Goal: Information Seeking & Learning: Learn about a topic

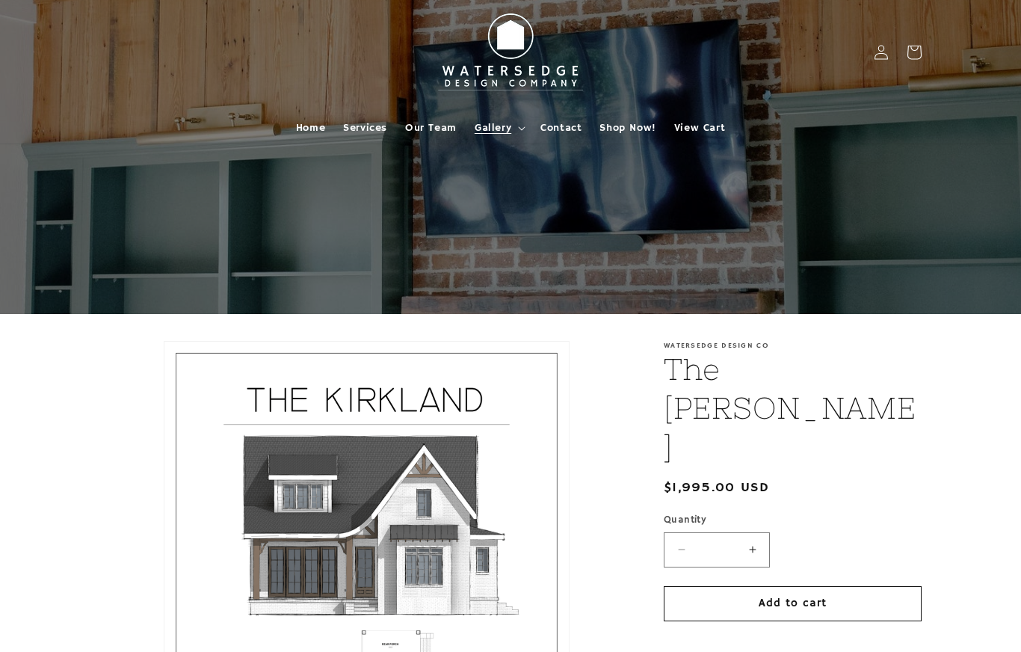
click at [508, 126] on span "Gallery" at bounding box center [493, 127] width 37 height 13
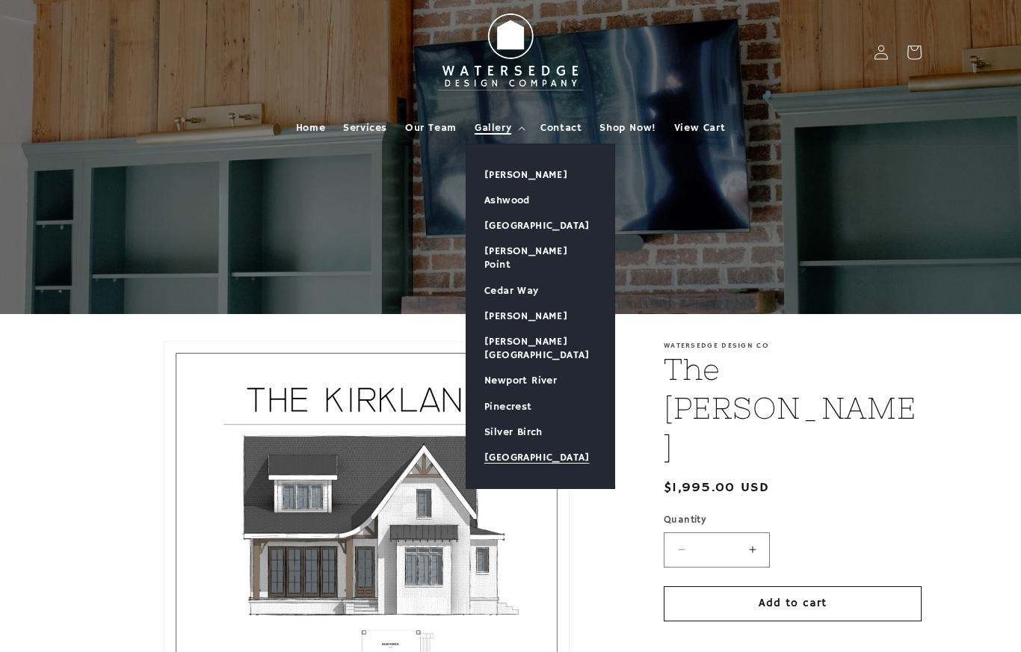
click at [529, 445] on link "[GEOGRAPHIC_DATA]" at bounding box center [541, 457] width 148 height 25
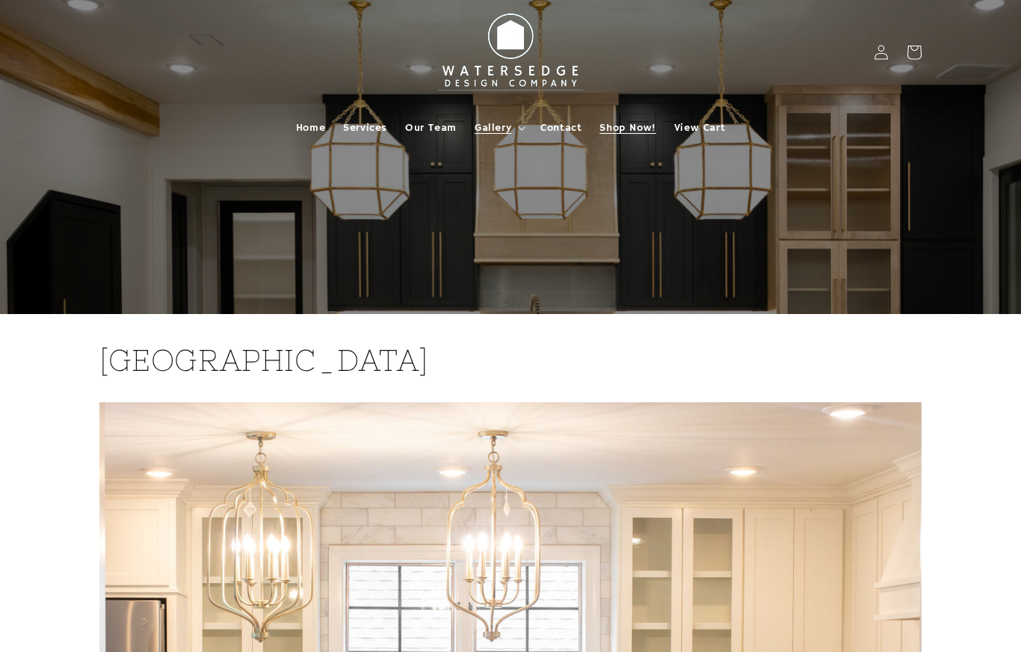
click at [630, 129] on span "Shop Now!" at bounding box center [628, 127] width 56 height 13
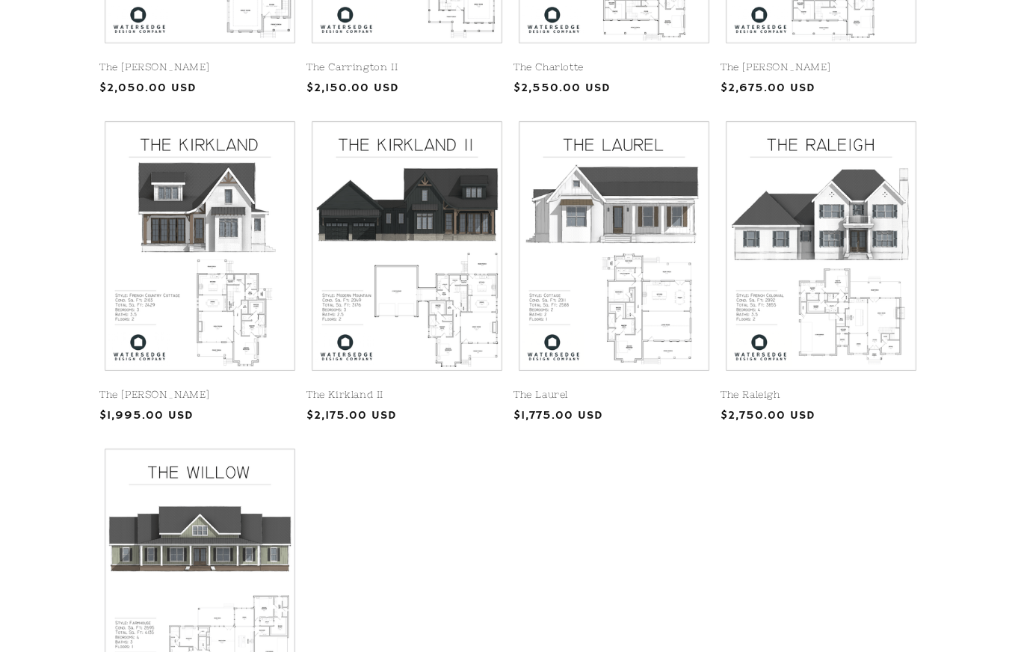
scroll to position [601, 0]
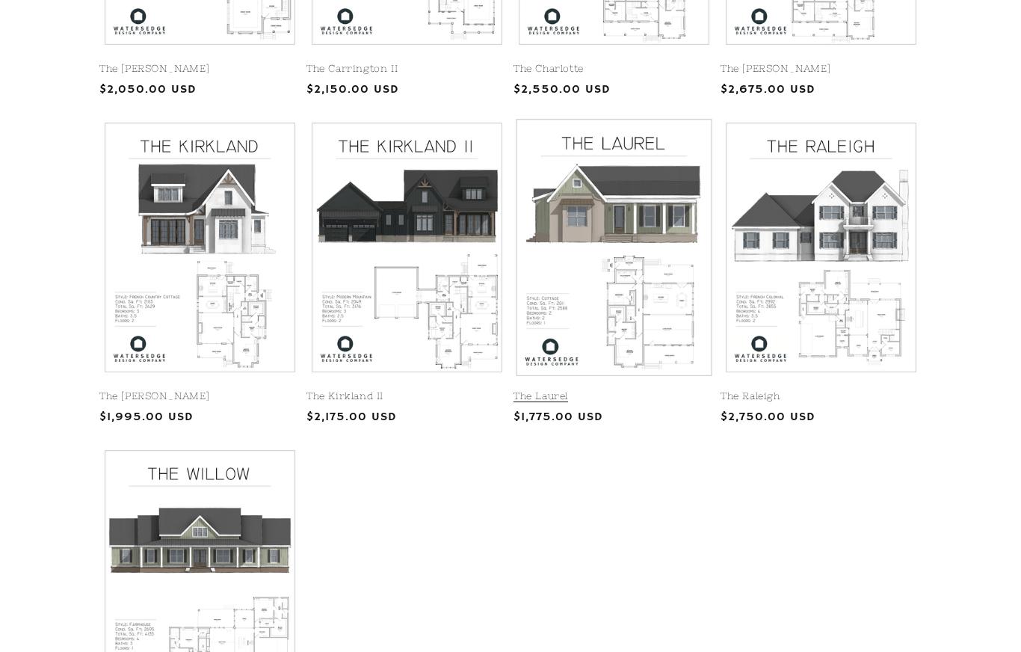
click at [621, 390] on link "The Laurel" at bounding box center [614, 396] width 201 height 13
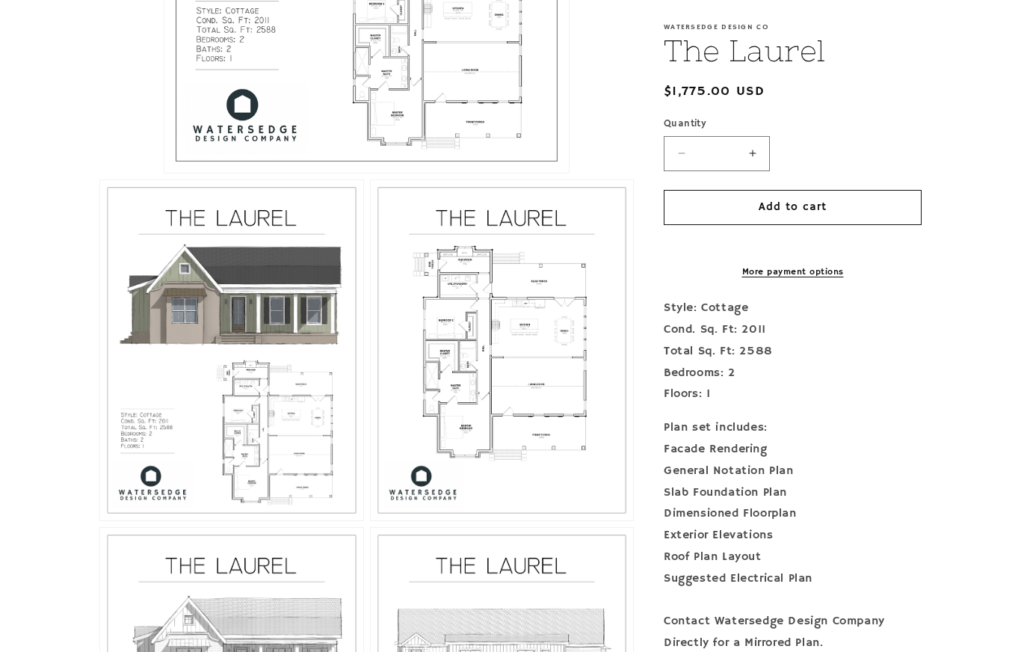
scroll to position [709, 0]
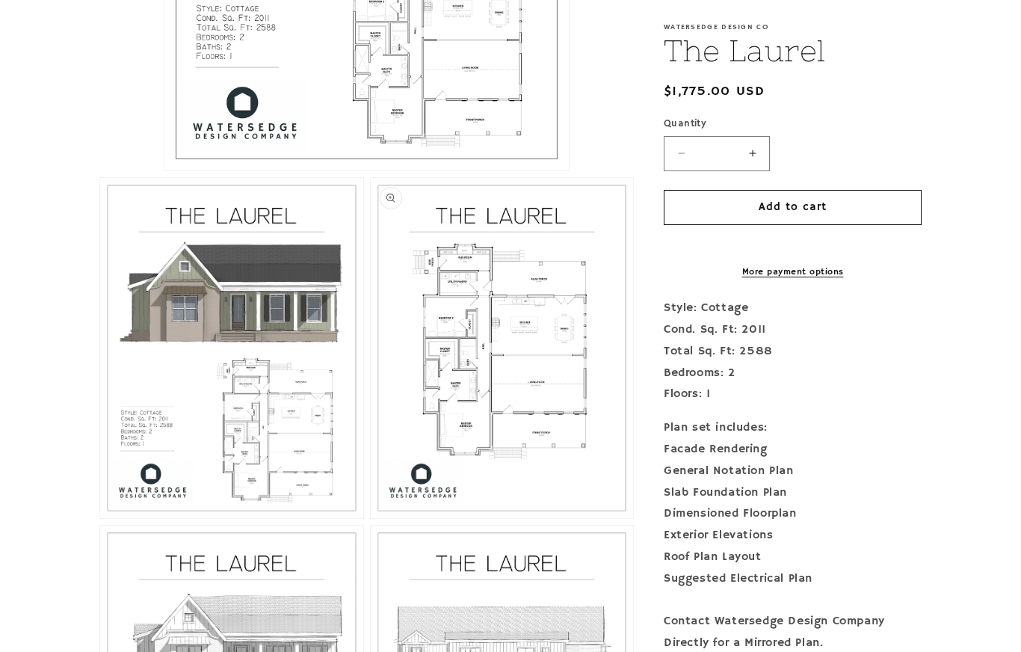
click at [371, 518] on button "Open media 3 in modal" at bounding box center [371, 518] width 0 height 0
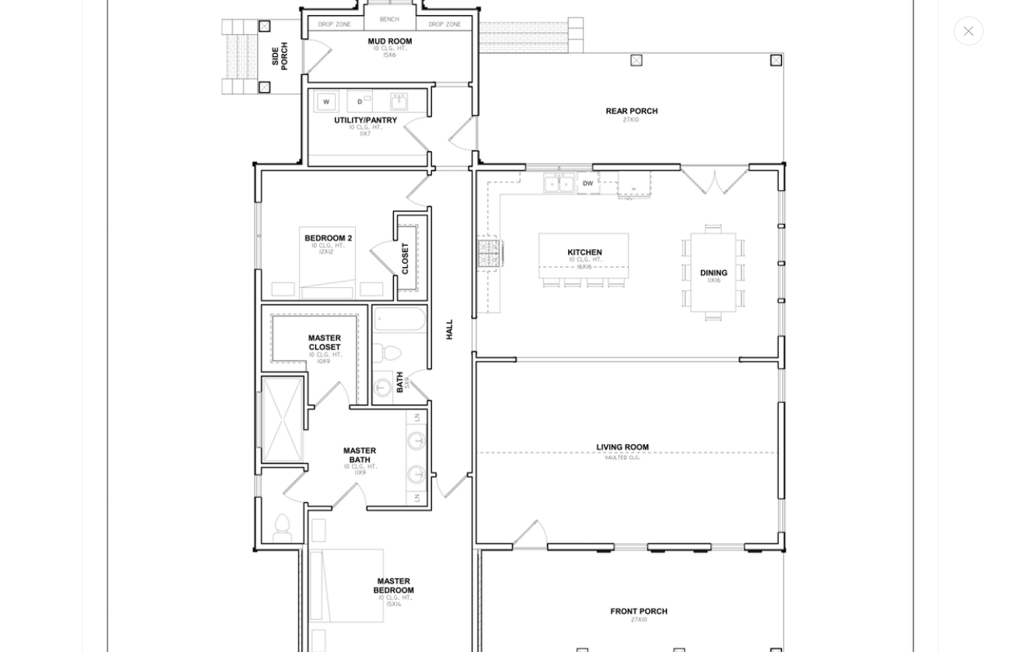
scroll to position [2461, 0]
